Goal: Information Seeking & Learning: Compare options

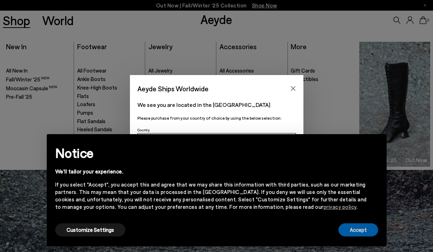
click at [357, 232] on button "Accept" at bounding box center [358, 229] width 40 height 13
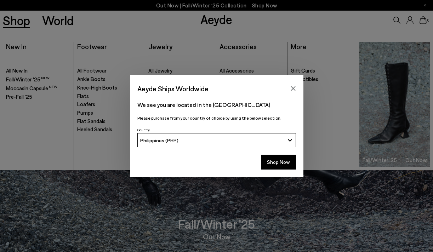
click at [234, 137] on button "Philippines (PHP)" at bounding box center [216, 140] width 159 height 14
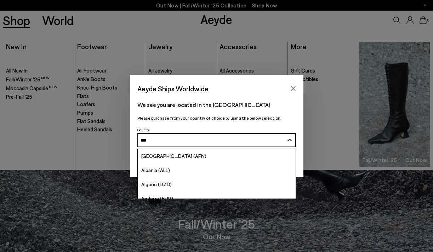
type input "****"
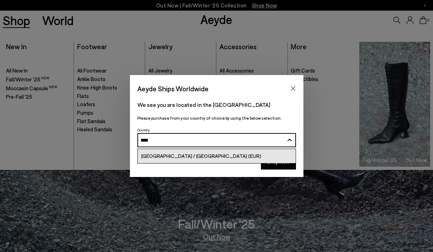
click at [208, 161] on link "[GEOGRAPHIC_DATA] / [GEOGRAPHIC_DATA] (EUR)" at bounding box center [217, 156] width 158 height 14
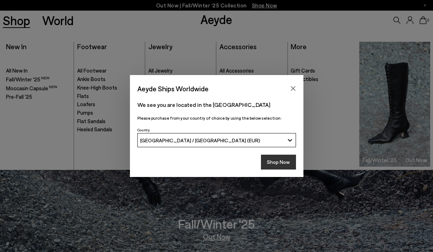
click at [280, 162] on button "Shop Now" at bounding box center [278, 162] width 35 height 15
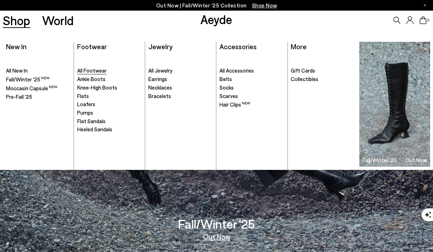
click at [93, 72] on span "All Footwear" at bounding box center [91, 70] width 29 height 6
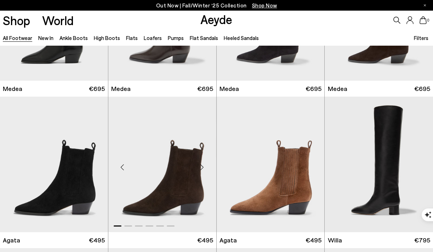
scroll to position [153, 0]
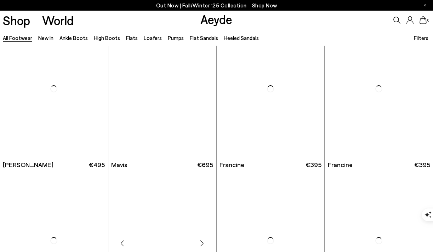
scroll to position [693, 0]
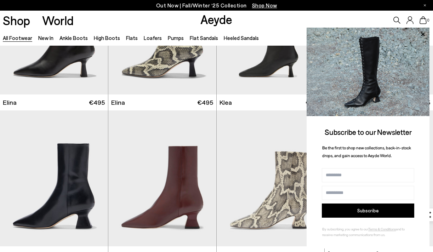
click at [366, 23] on div "0" at bounding box center [360, 20] width 144 height 19
click at [423, 34] on icon at bounding box center [423, 34] width 4 height 4
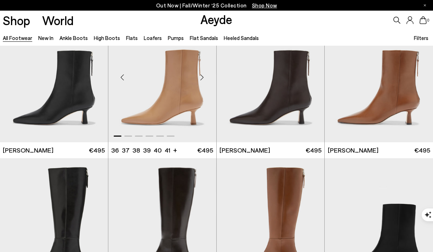
scroll to position [1260, 0]
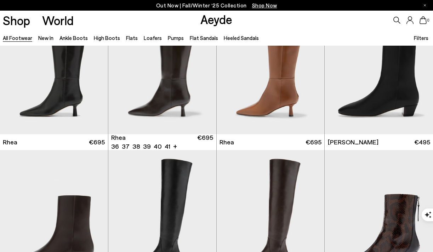
scroll to position [1201, 0]
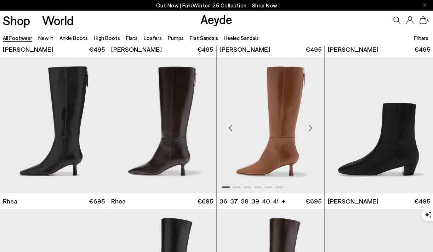
click at [311, 129] on div "Next slide" at bounding box center [309, 127] width 21 height 21
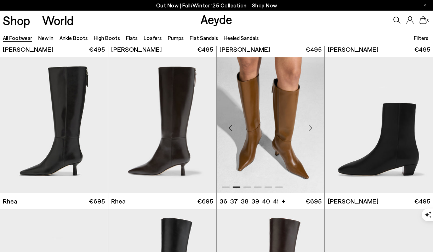
click at [312, 129] on div "Next slide" at bounding box center [309, 127] width 21 height 21
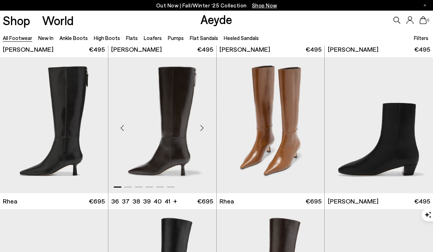
click at [202, 129] on div "Next slide" at bounding box center [201, 127] width 21 height 21
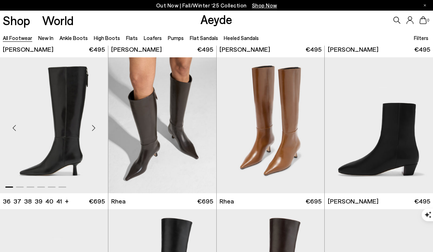
click at [93, 128] on div "Next slide" at bounding box center [93, 127] width 21 height 21
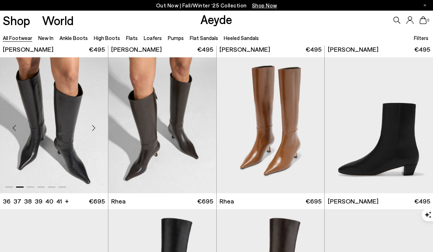
click at [95, 130] on div "Next slide" at bounding box center [93, 127] width 21 height 21
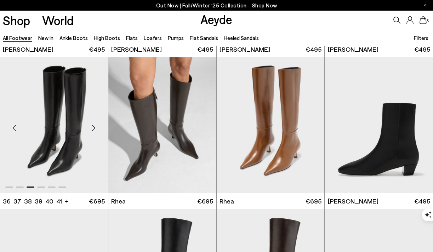
click at [95, 130] on div "Next slide" at bounding box center [93, 127] width 21 height 21
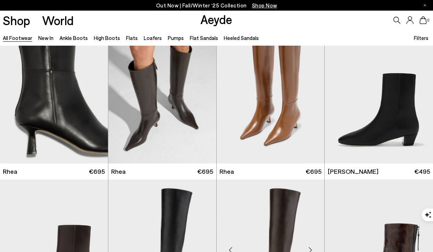
scroll to position [1382, 0]
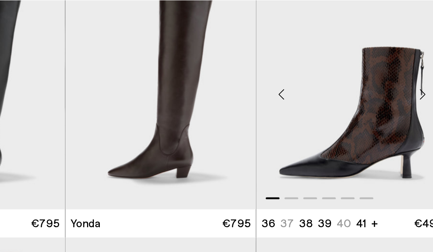
click at [420, 102] on div "Next slide" at bounding box center [418, 98] width 21 height 21
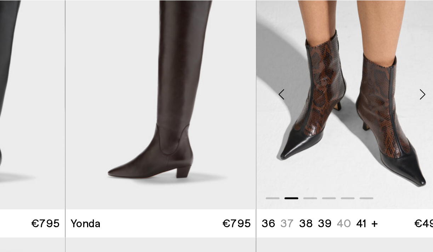
click at [418, 100] on div "Next slide" at bounding box center [418, 98] width 21 height 21
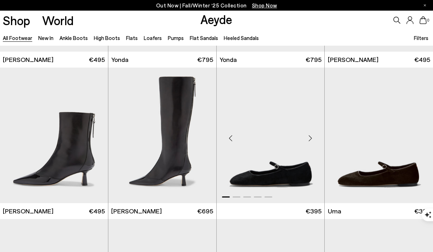
scroll to position [1690, 0]
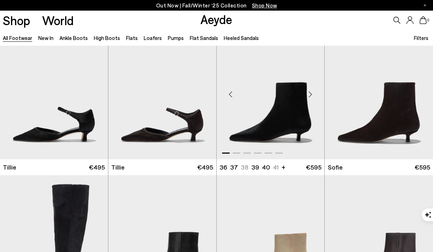
click at [311, 95] on div "Next slide" at bounding box center [309, 94] width 21 height 21
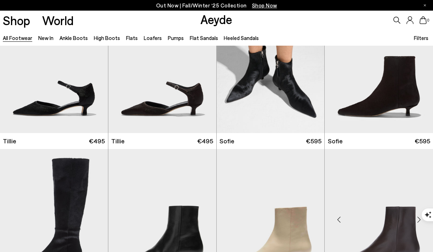
scroll to position [1867, 0]
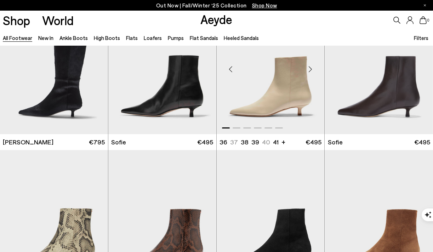
click at [311, 71] on div "Next slide" at bounding box center [309, 68] width 21 height 21
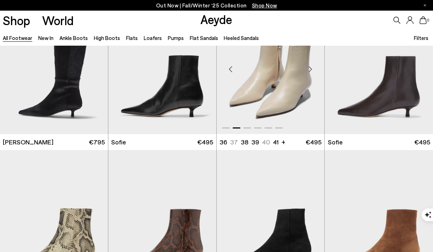
click at [311, 71] on div "Next slide" at bounding box center [309, 68] width 21 height 21
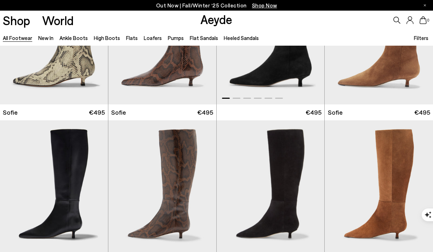
scroll to position [2017, 0]
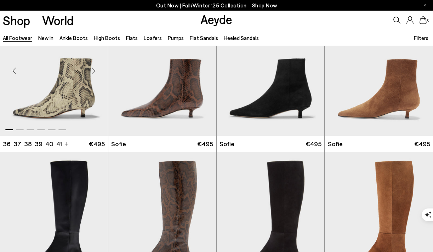
click at [95, 71] on div "Next slide" at bounding box center [93, 70] width 21 height 21
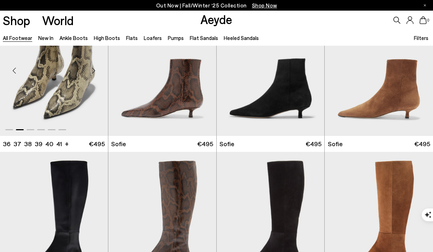
click at [95, 71] on div "Next slide" at bounding box center [93, 70] width 21 height 21
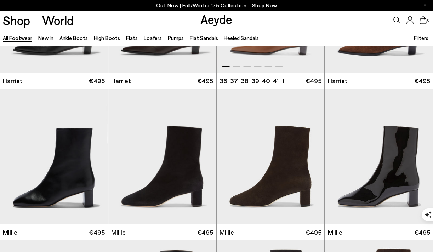
scroll to position [2408, 0]
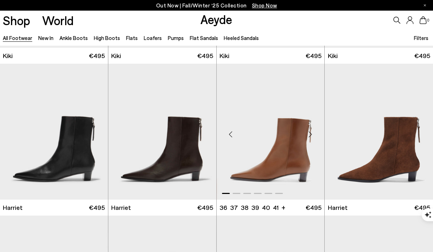
click at [232, 136] on div "Previous slide" at bounding box center [230, 134] width 21 height 21
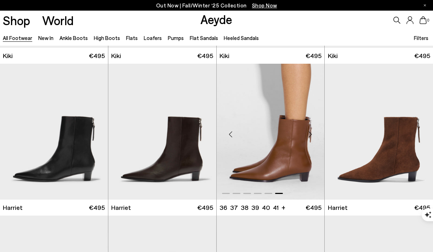
click at [232, 136] on div "Previous slide" at bounding box center [230, 134] width 21 height 21
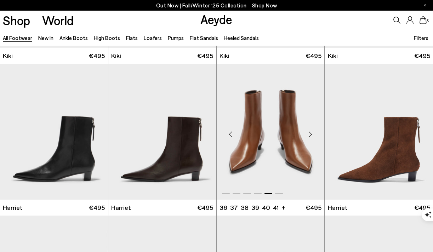
click at [233, 136] on div "Previous slide" at bounding box center [230, 134] width 21 height 21
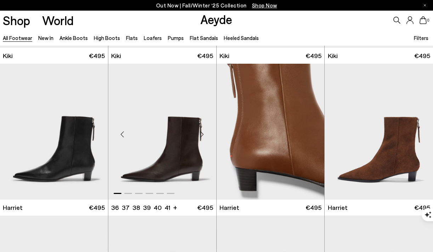
click at [202, 134] on div "Next slide" at bounding box center [201, 134] width 21 height 21
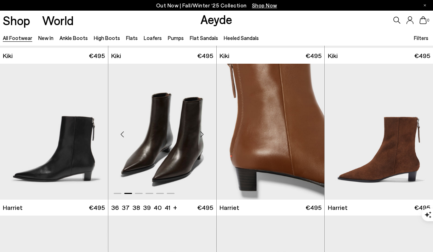
click at [202, 134] on div "Next slide" at bounding box center [201, 134] width 21 height 21
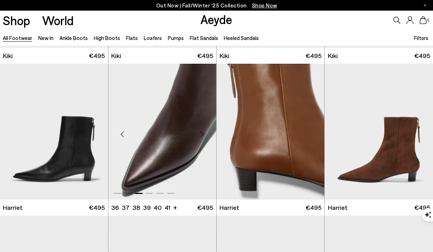
click at [202, 134] on div "Next slide" at bounding box center [201, 134] width 21 height 21
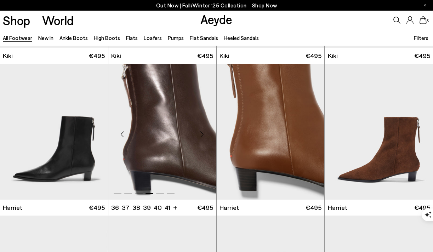
click at [202, 134] on div "Next slide" at bounding box center [201, 134] width 21 height 21
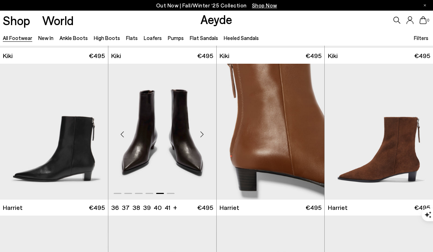
click at [203, 134] on div "Next slide" at bounding box center [201, 134] width 21 height 21
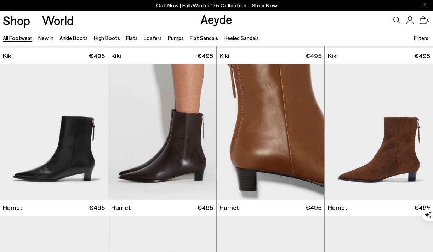
scroll to position [3183, 0]
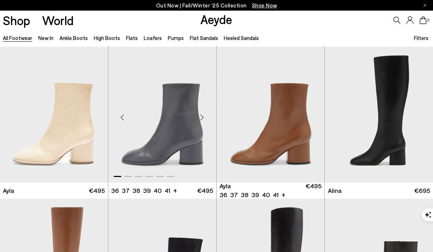
click at [203, 118] on div "Next slide" at bounding box center [201, 117] width 21 height 21
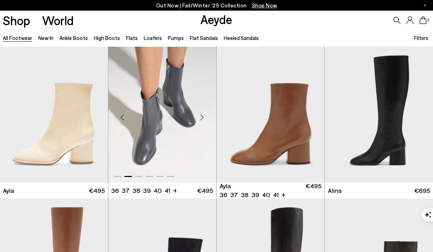
click at [204, 118] on div "Next slide" at bounding box center [201, 117] width 21 height 21
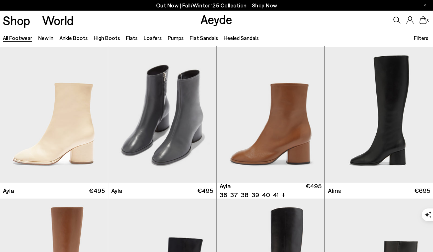
scroll to position [3465, 0]
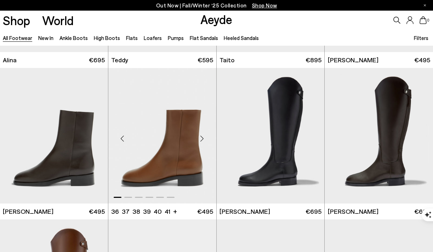
click at [203, 139] on div "Next slide" at bounding box center [201, 138] width 21 height 21
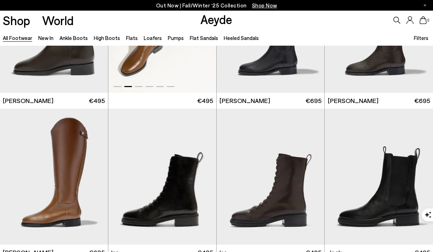
scroll to position [3780, 0]
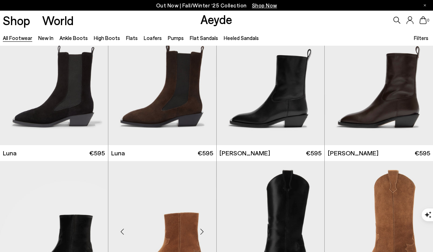
scroll to position [4556, 0]
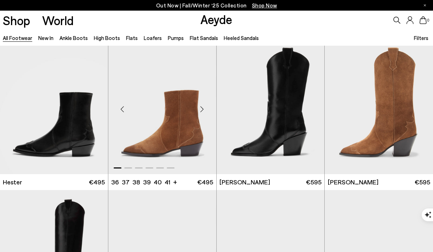
click at [202, 108] on div "Next slide" at bounding box center [201, 108] width 21 height 21
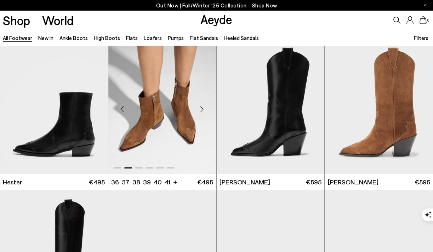
click at [202, 108] on div "Next slide" at bounding box center [201, 108] width 21 height 21
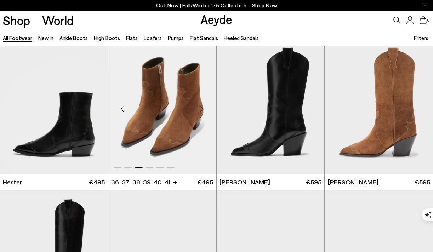
click at [203, 110] on div "Next slide" at bounding box center [201, 108] width 21 height 21
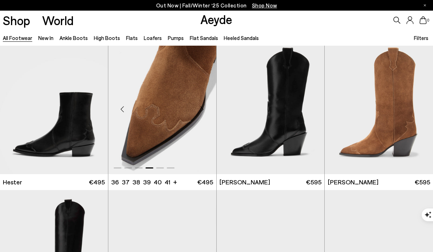
click at [204, 111] on div "Next slide" at bounding box center [201, 108] width 21 height 21
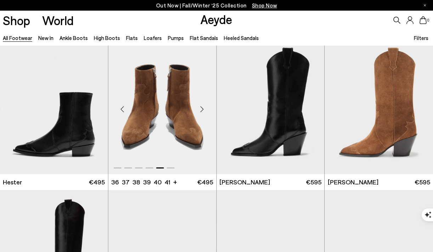
scroll to position [4696, 0]
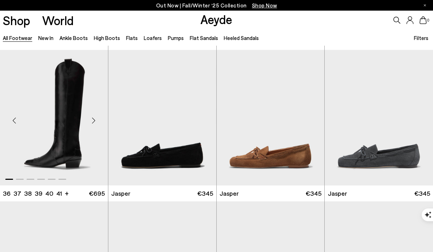
click at [95, 121] on div "Next slide" at bounding box center [93, 120] width 21 height 21
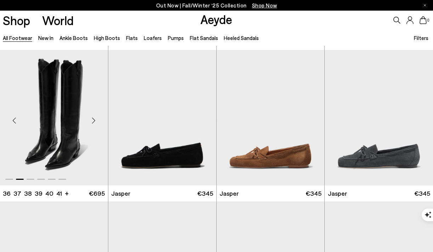
click at [95, 121] on div "Next slide" at bounding box center [93, 120] width 21 height 21
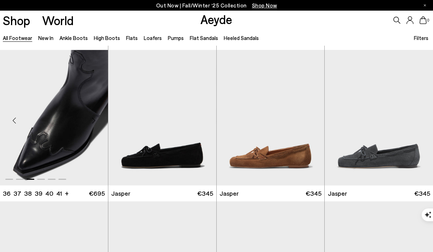
click at [95, 122] on div "Next slide" at bounding box center [93, 120] width 21 height 21
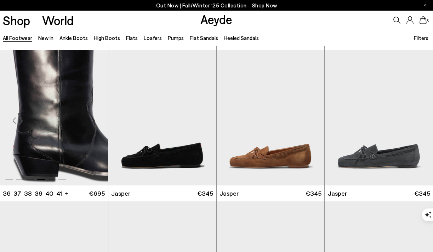
click at [96, 122] on div "Next slide" at bounding box center [93, 120] width 21 height 21
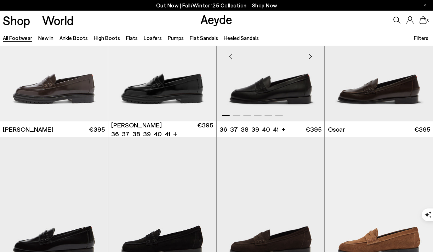
scroll to position [5204, 0]
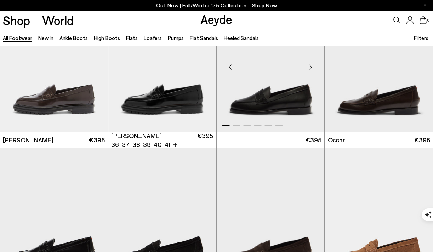
click at [311, 70] on div "Next slide" at bounding box center [309, 67] width 21 height 21
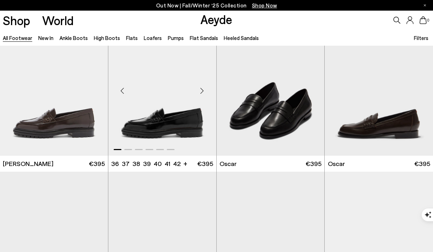
scroll to position [5178, 0]
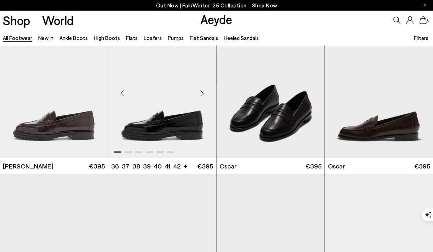
click at [202, 94] on div "Next slide" at bounding box center [201, 93] width 21 height 21
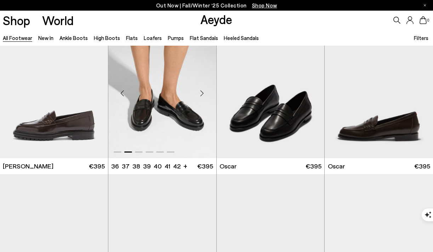
click at [202, 94] on div "Next slide" at bounding box center [201, 93] width 21 height 21
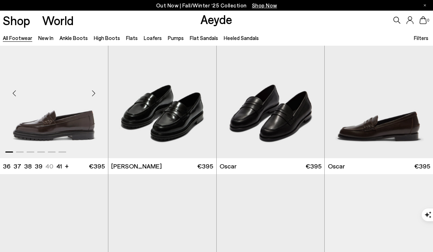
click at [94, 92] on div "Next slide" at bounding box center [93, 93] width 21 height 21
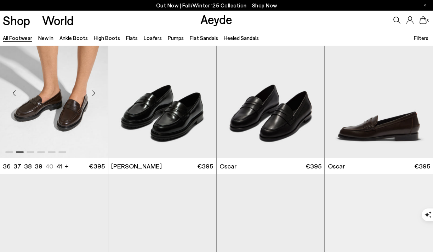
click at [94, 92] on div "Next slide" at bounding box center [93, 93] width 21 height 21
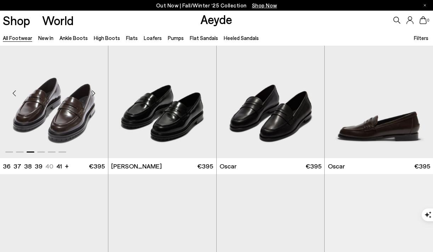
click at [94, 94] on div "Next slide" at bounding box center [93, 93] width 21 height 21
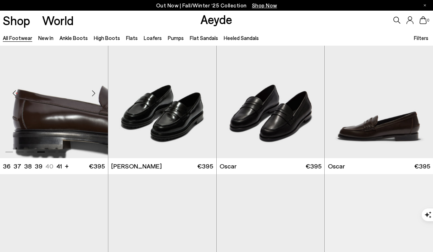
click at [94, 93] on div "Next slide" at bounding box center [93, 93] width 21 height 21
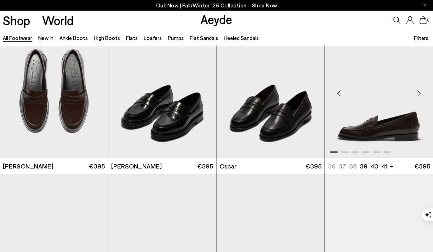
click at [340, 90] on div "Previous slide" at bounding box center [338, 93] width 21 height 21
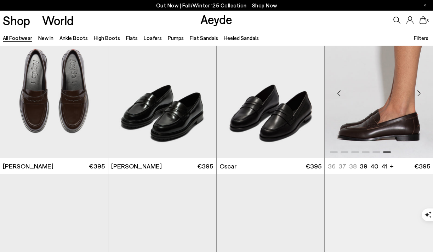
click at [340, 90] on div "Previous slide" at bounding box center [338, 93] width 21 height 21
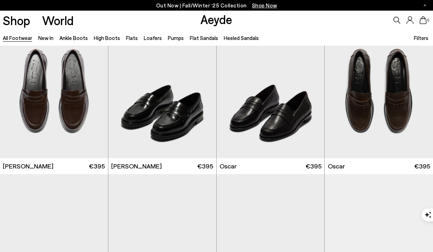
scroll to position [5474, 0]
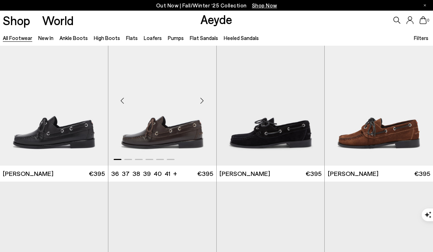
click at [123, 101] on div "Previous slide" at bounding box center [122, 100] width 21 height 21
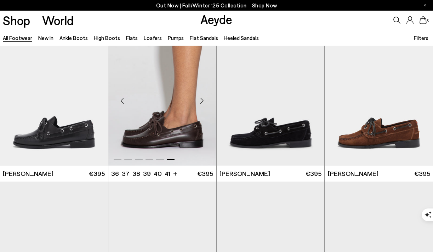
click at [123, 101] on div "Previous slide" at bounding box center [122, 100] width 21 height 21
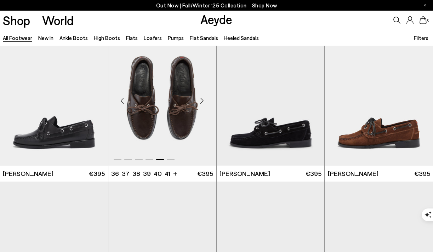
click at [123, 101] on div "Previous slide" at bounding box center [122, 100] width 21 height 21
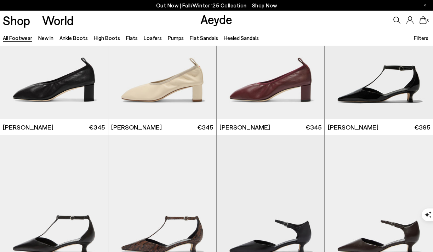
scroll to position [1204, 0]
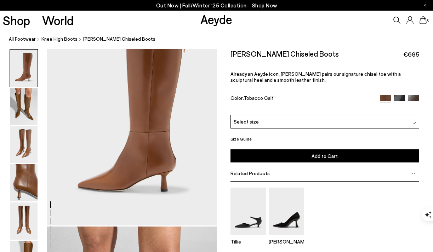
scroll to position [53, 0]
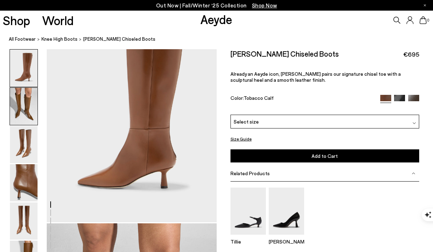
click at [35, 108] on img at bounding box center [24, 106] width 28 height 37
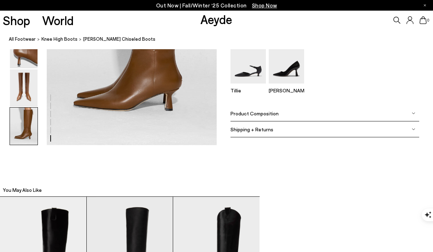
click at [35, 112] on img at bounding box center [24, 126] width 28 height 37
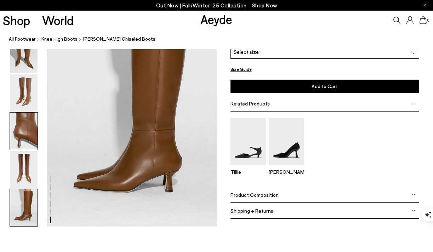
click at [31, 138] on img at bounding box center [24, 131] width 28 height 37
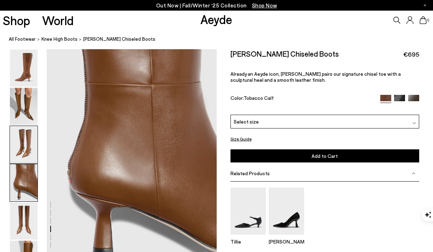
click at [28, 148] on img at bounding box center [24, 144] width 28 height 37
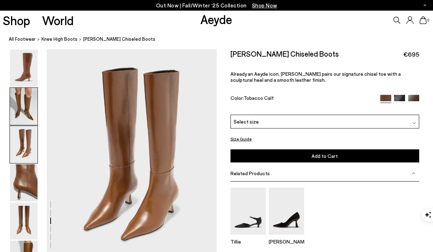
click at [31, 112] on img at bounding box center [24, 106] width 28 height 37
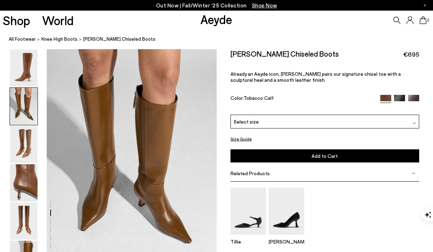
scroll to position [228, 0]
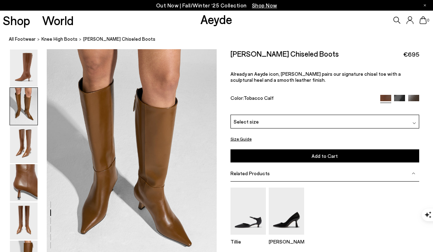
click at [37, 74] on img at bounding box center [24, 68] width 28 height 37
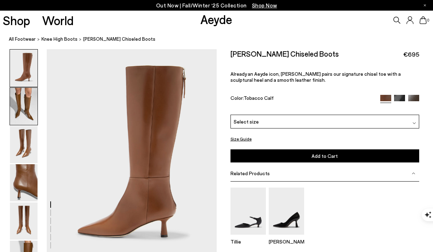
scroll to position [0, 0]
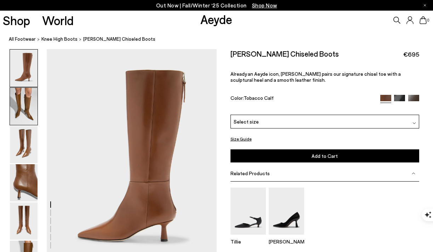
click at [36, 103] on img at bounding box center [24, 106] width 28 height 37
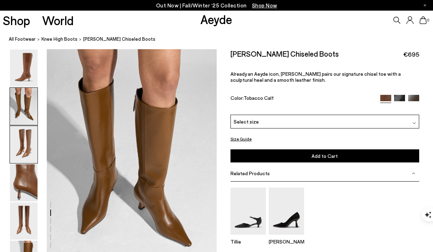
click at [34, 148] on img at bounding box center [24, 144] width 28 height 37
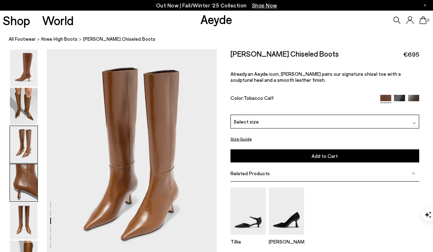
click at [33, 170] on img at bounding box center [24, 182] width 28 height 37
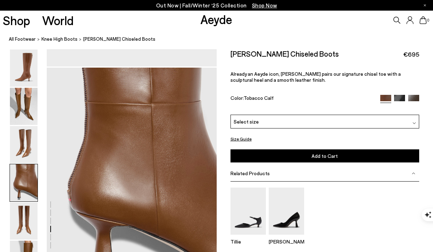
scroll to position [683, 0]
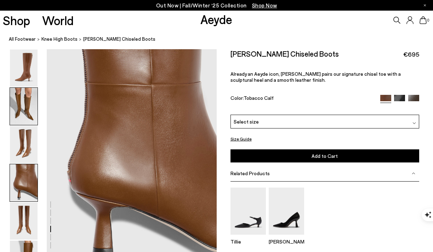
click at [34, 120] on img at bounding box center [24, 106] width 28 height 37
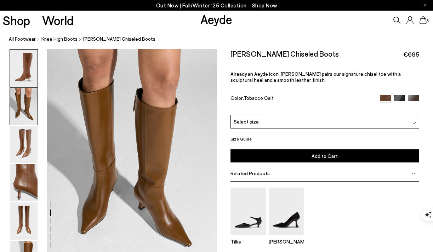
click at [29, 79] on img at bounding box center [24, 68] width 28 height 37
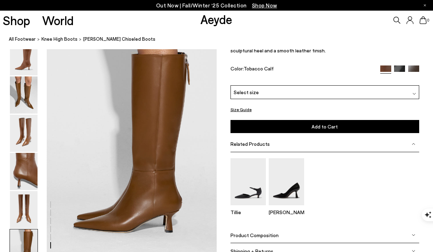
scroll to position [1143, 0]
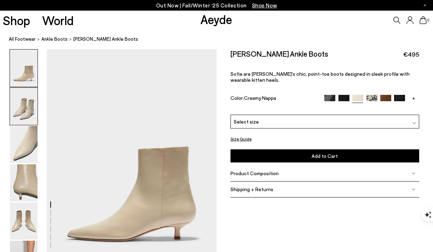
click at [25, 104] on img at bounding box center [24, 106] width 28 height 37
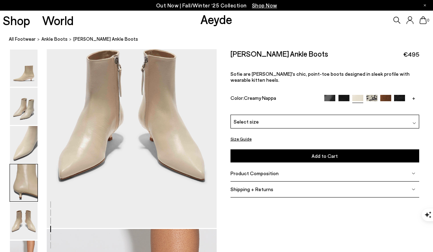
scroll to position [742, 0]
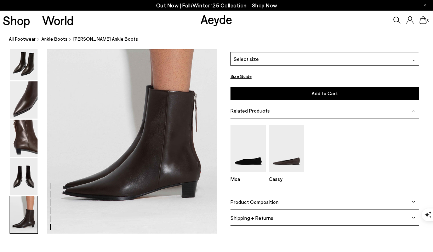
scroll to position [1180, 0]
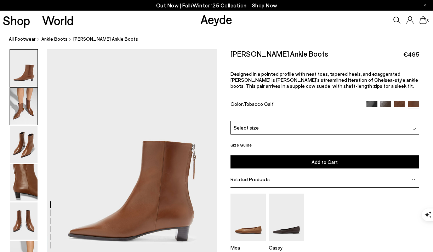
click at [38, 96] on div at bounding box center [24, 106] width 28 height 38
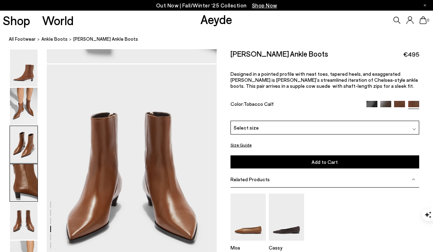
scroll to position [933, 0]
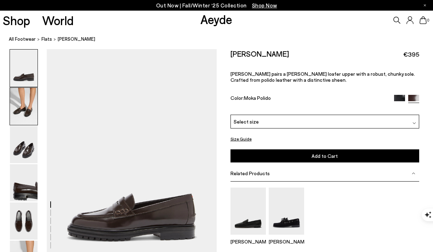
click at [24, 121] on img at bounding box center [24, 106] width 28 height 37
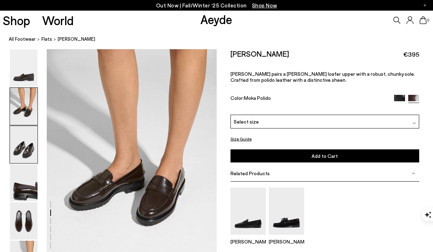
click at [27, 157] on img at bounding box center [24, 144] width 28 height 37
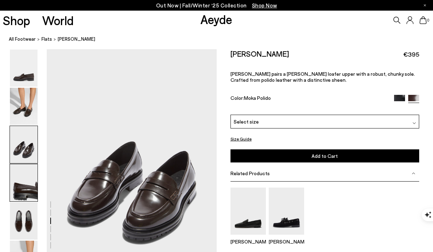
click at [29, 189] on img at bounding box center [24, 182] width 28 height 37
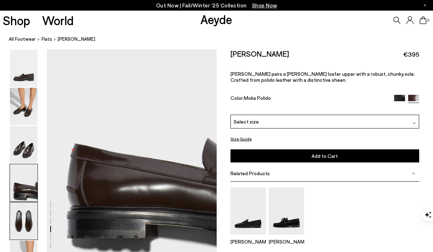
click at [27, 221] on img at bounding box center [24, 220] width 28 height 37
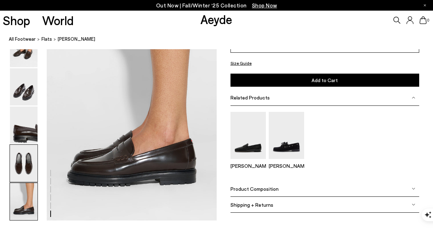
scroll to position [1193, 0]
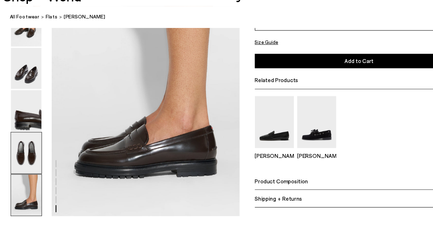
click at [16, 176] on img at bounding box center [24, 162] width 28 height 37
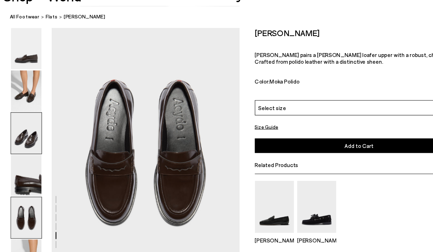
click at [23, 142] on img at bounding box center [24, 144] width 28 height 37
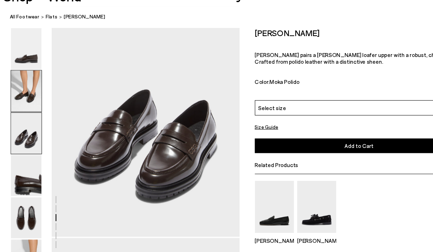
click at [24, 109] on img at bounding box center [24, 106] width 28 height 37
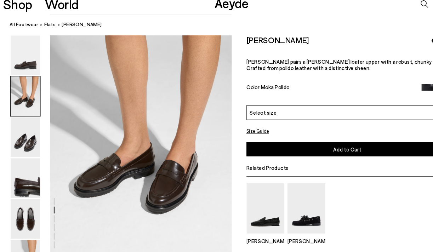
scroll to position [237, 0]
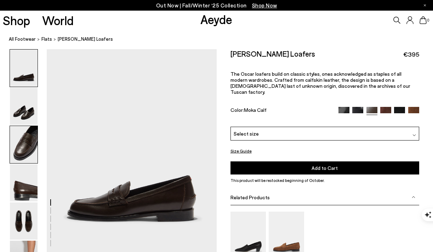
click at [27, 144] on img at bounding box center [24, 144] width 28 height 37
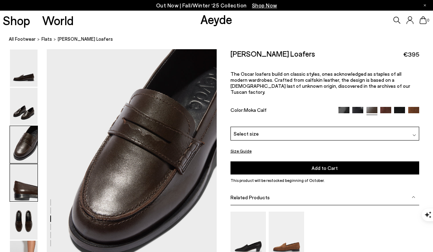
click at [26, 185] on img at bounding box center [24, 182] width 28 height 37
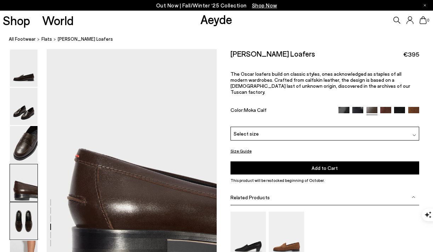
click at [29, 220] on img at bounding box center [24, 220] width 28 height 37
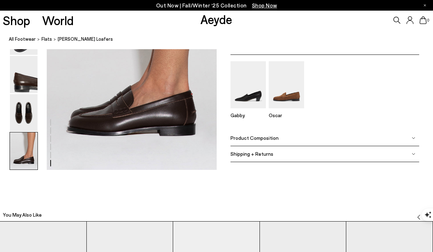
scroll to position [1142, 0]
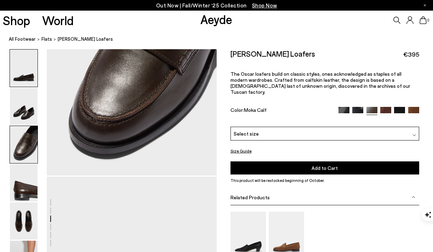
click at [29, 70] on img at bounding box center [24, 68] width 28 height 37
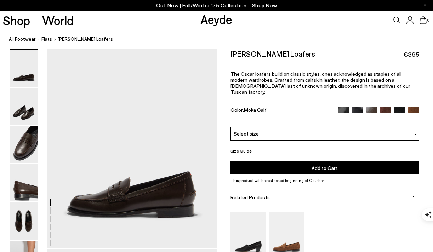
scroll to position [0, 0]
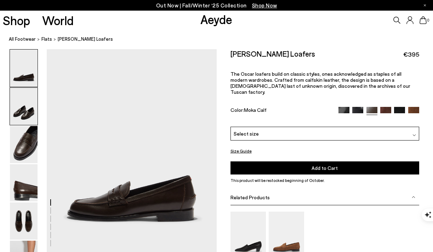
click at [29, 111] on img at bounding box center [24, 106] width 28 height 37
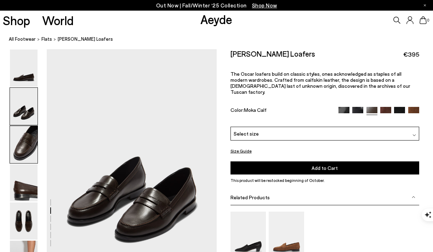
click at [29, 126] on img at bounding box center [24, 144] width 28 height 37
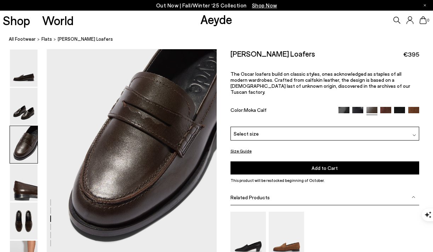
click at [27, 157] on img at bounding box center [24, 144] width 28 height 37
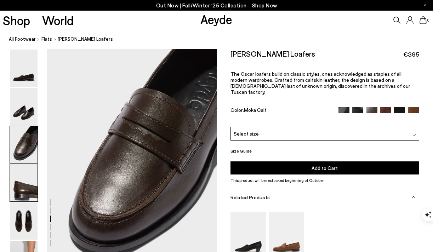
scroll to position [432, 0]
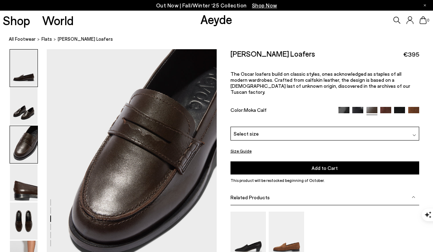
click at [37, 77] on img at bounding box center [24, 68] width 28 height 37
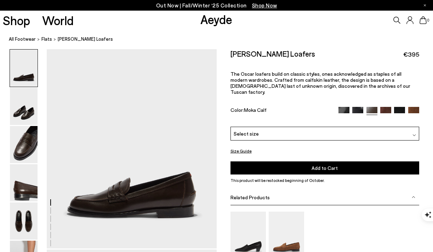
scroll to position [0, 0]
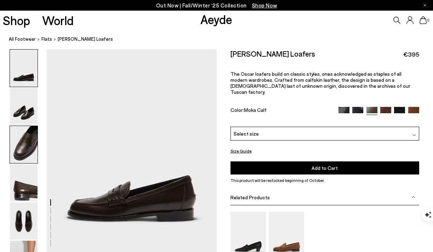
click at [32, 156] on img at bounding box center [24, 144] width 28 height 37
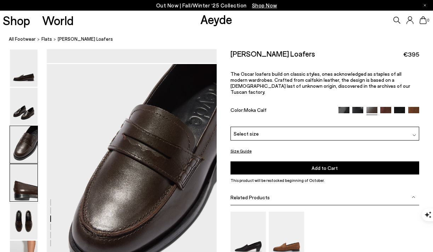
scroll to position [432, 0]
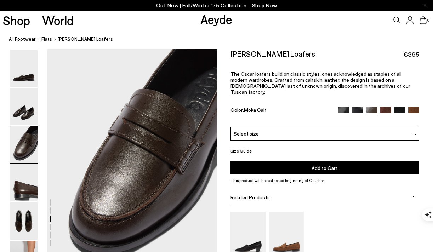
click at [356, 107] on img at bounding box center [357, 112] width 11 height 11
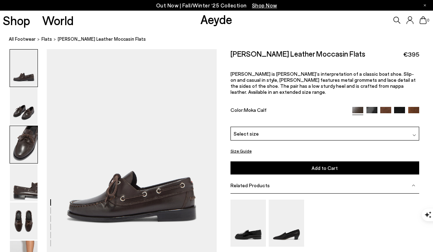
click at [28, 147] on img at bounding box center [24, 144] width 28 height 37
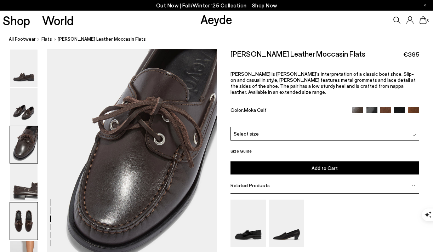
click at [20, 208] on img at bounding box center [24, 220] width 28 height 37
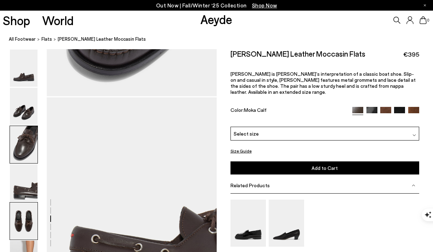
scroll to position [596, 0]
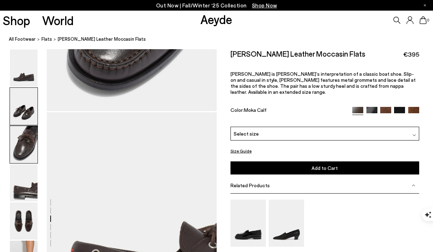
click at [31, 111] on img at bounding box center [24, 106] width 28 height 37
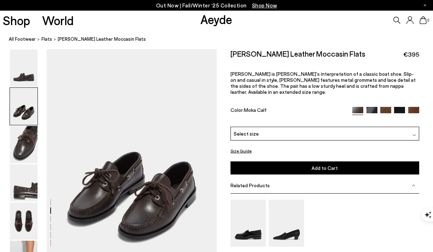
scroll to position [205, 0]
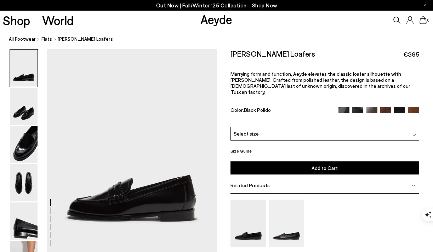
click at [347, 107] on img at bounding box center [343, 112] width 11 height 11
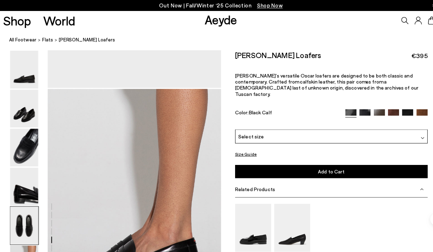
scroll to position [1072, 0]
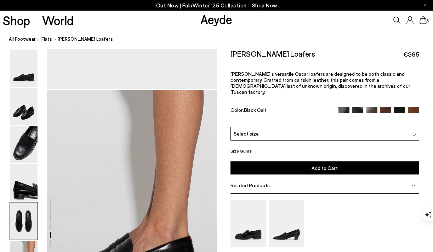
click at [391, 107] on img at bounding box center [385, 112] width 11 height 11
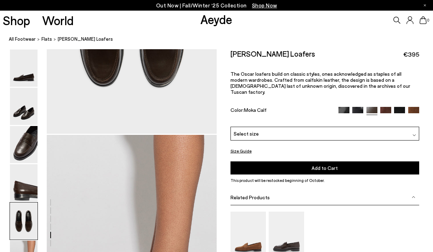
scroll to position [1178, 0]
